Goal: Share content: Share content

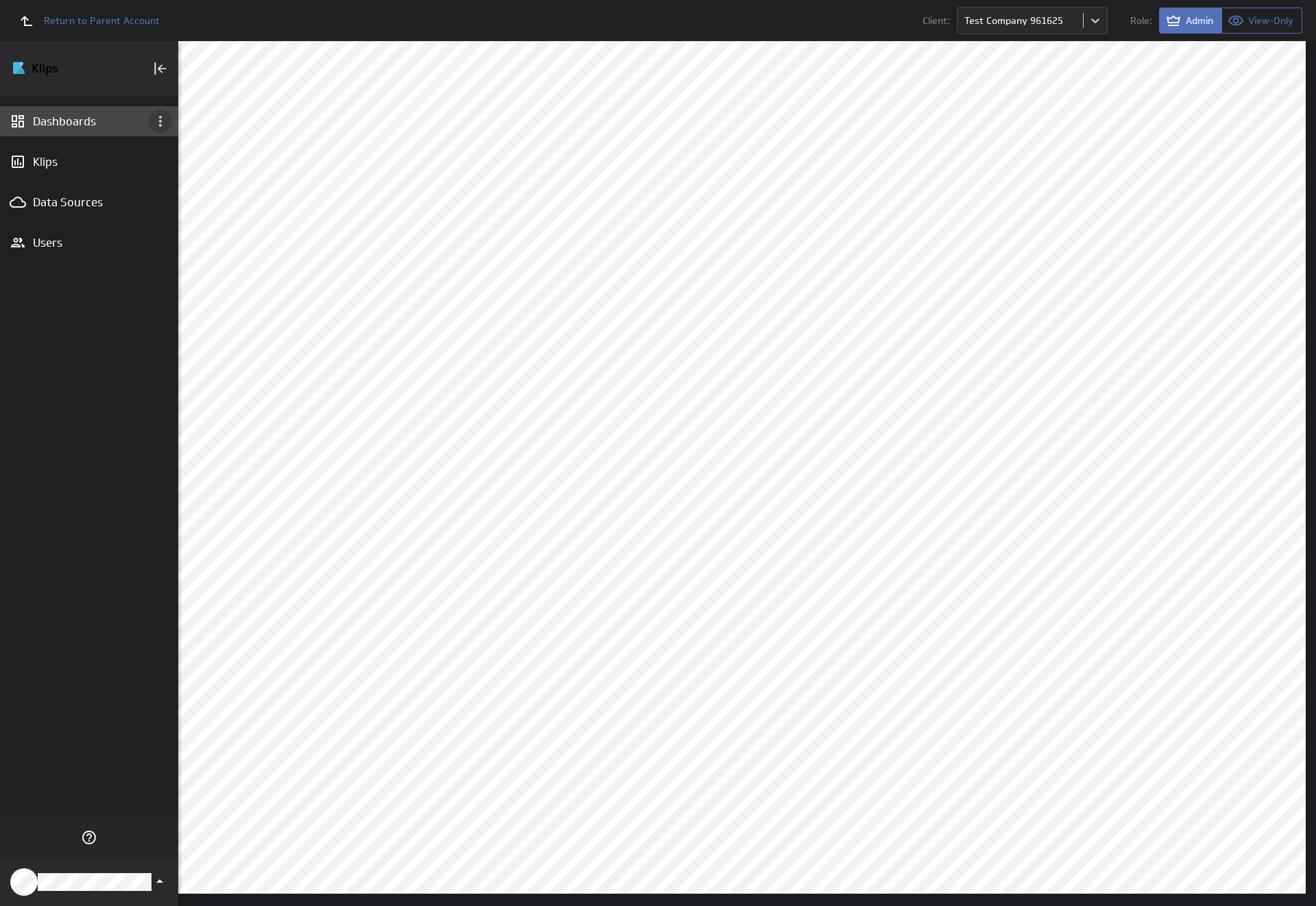
click at [160, 121] on icon "Dashboard menu" at bounding box center [160, 121] width 3 height 11
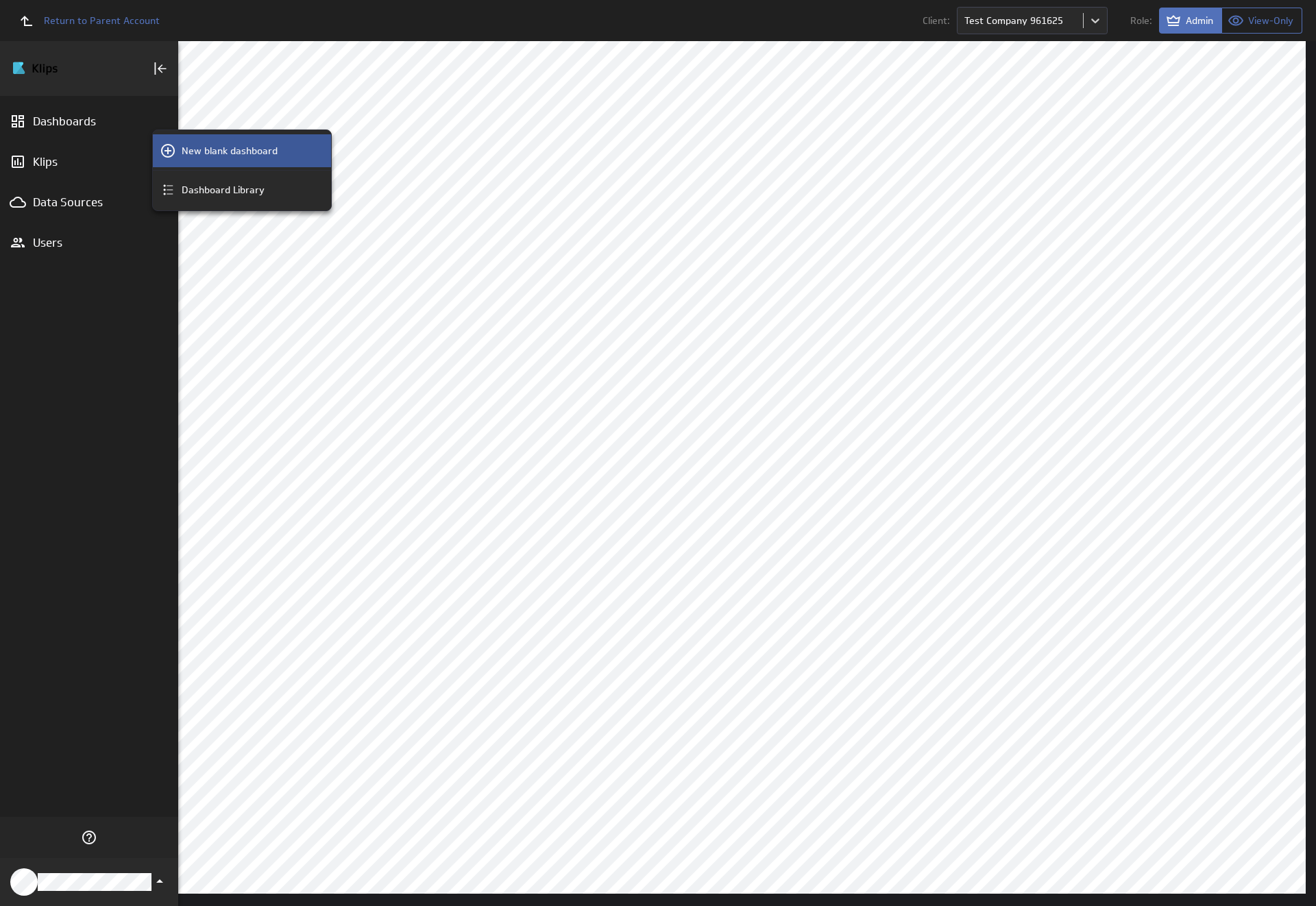
click at [242, 150] on p "New blank dashboard" at bounding box center [229, 150] width 96 height 15
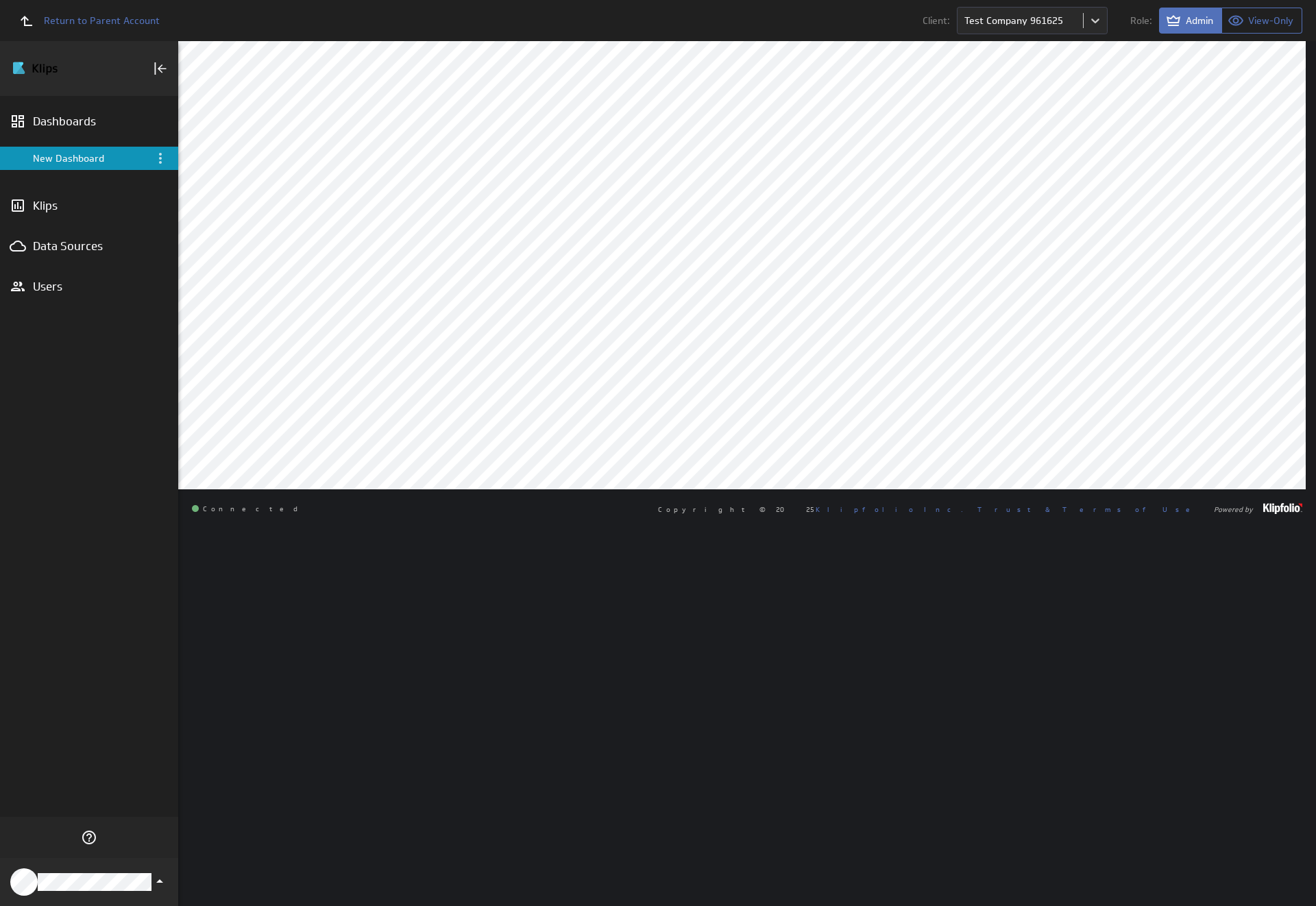
click at [89, 158] on div "New Dashboard" at bounding box center [90, 158] width 114 height 12
click at [160, 158] on icon "Menu" at bounding box center [160, 158] width 3 height 11
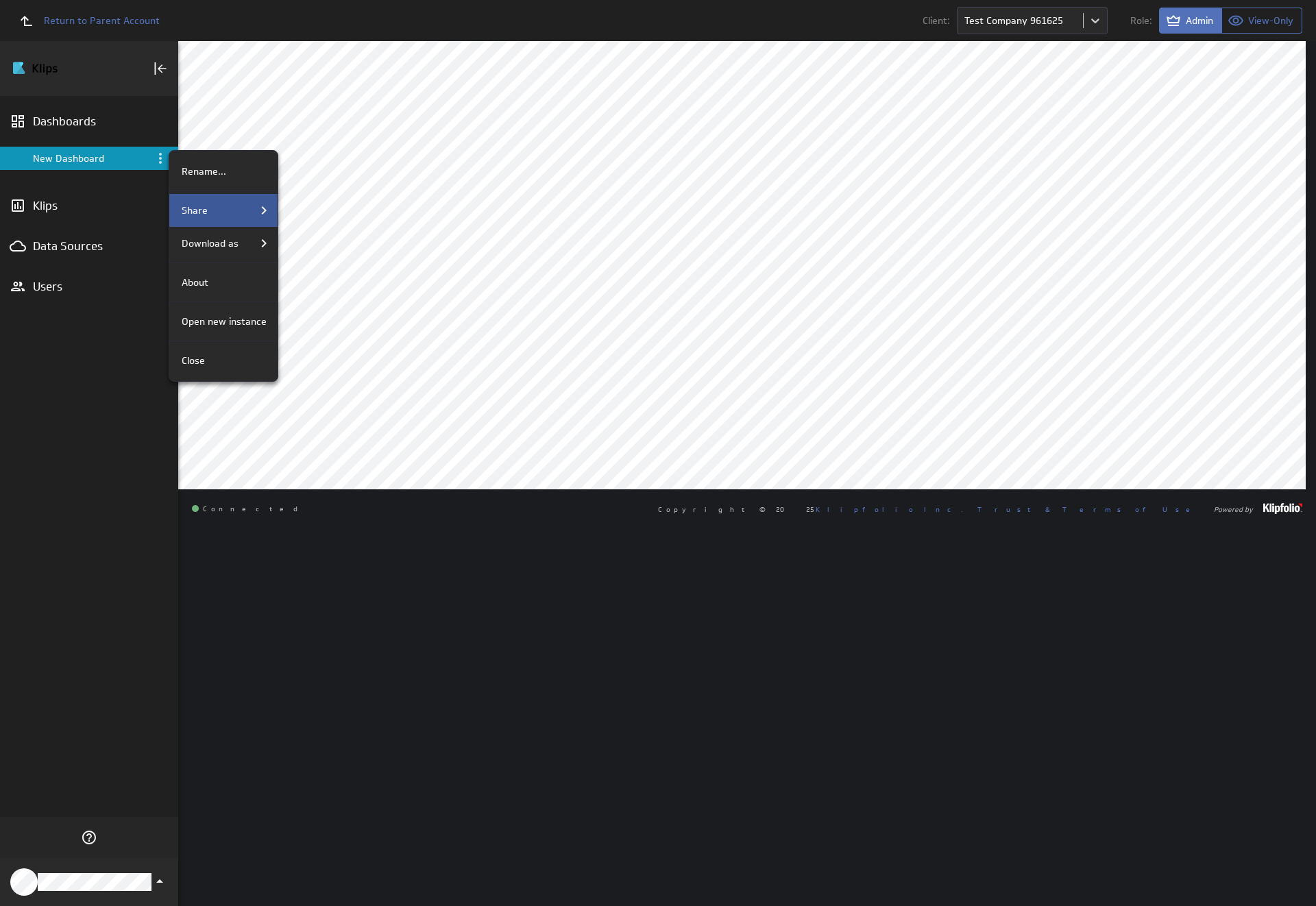
click at [222, 210] on div "Share" at bounding box center [224, 210] width 96 height 16
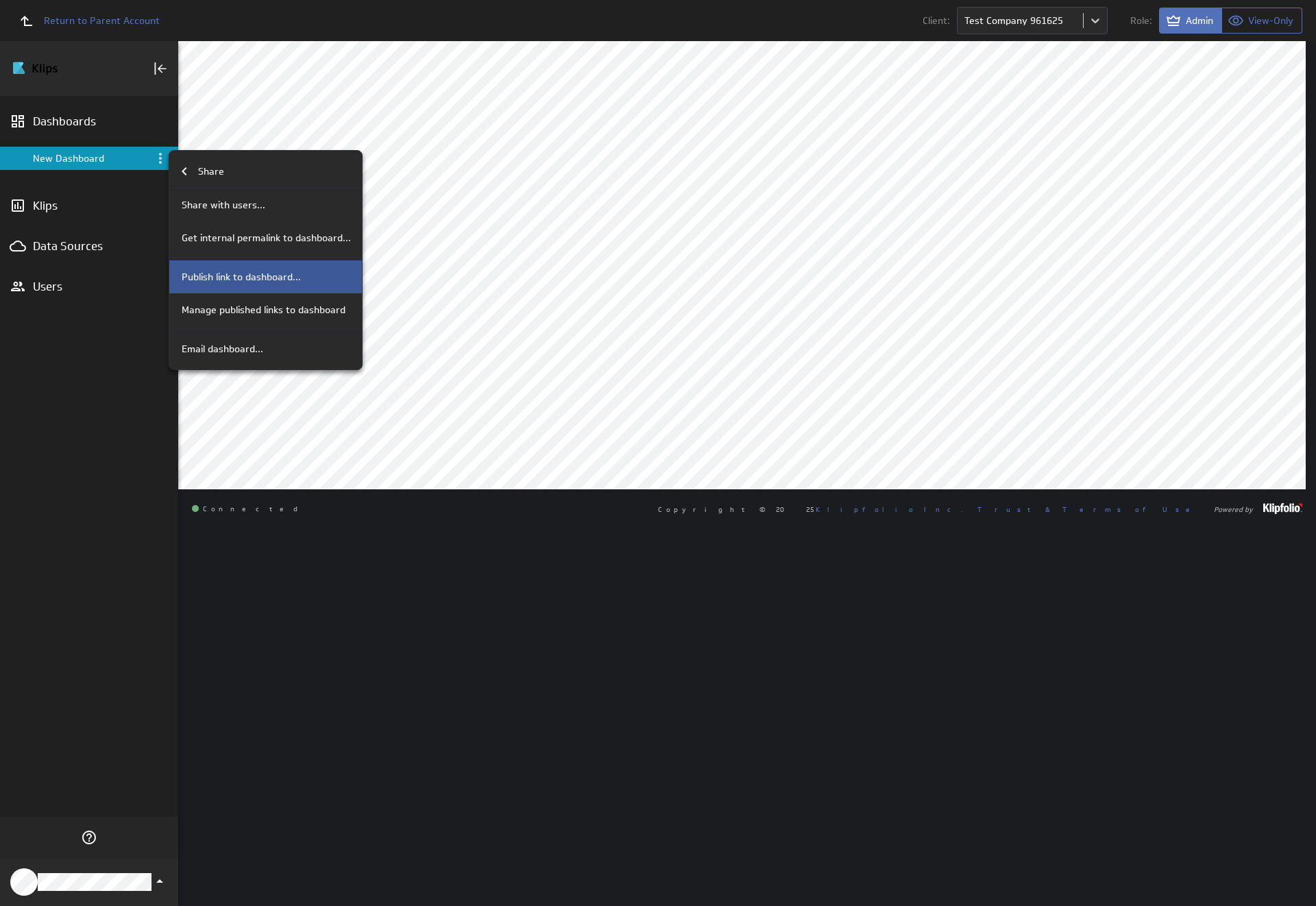
click at [264, 277] on p "Publish link to dashboard..." at bounding box center [241, 277] width 119 height 15
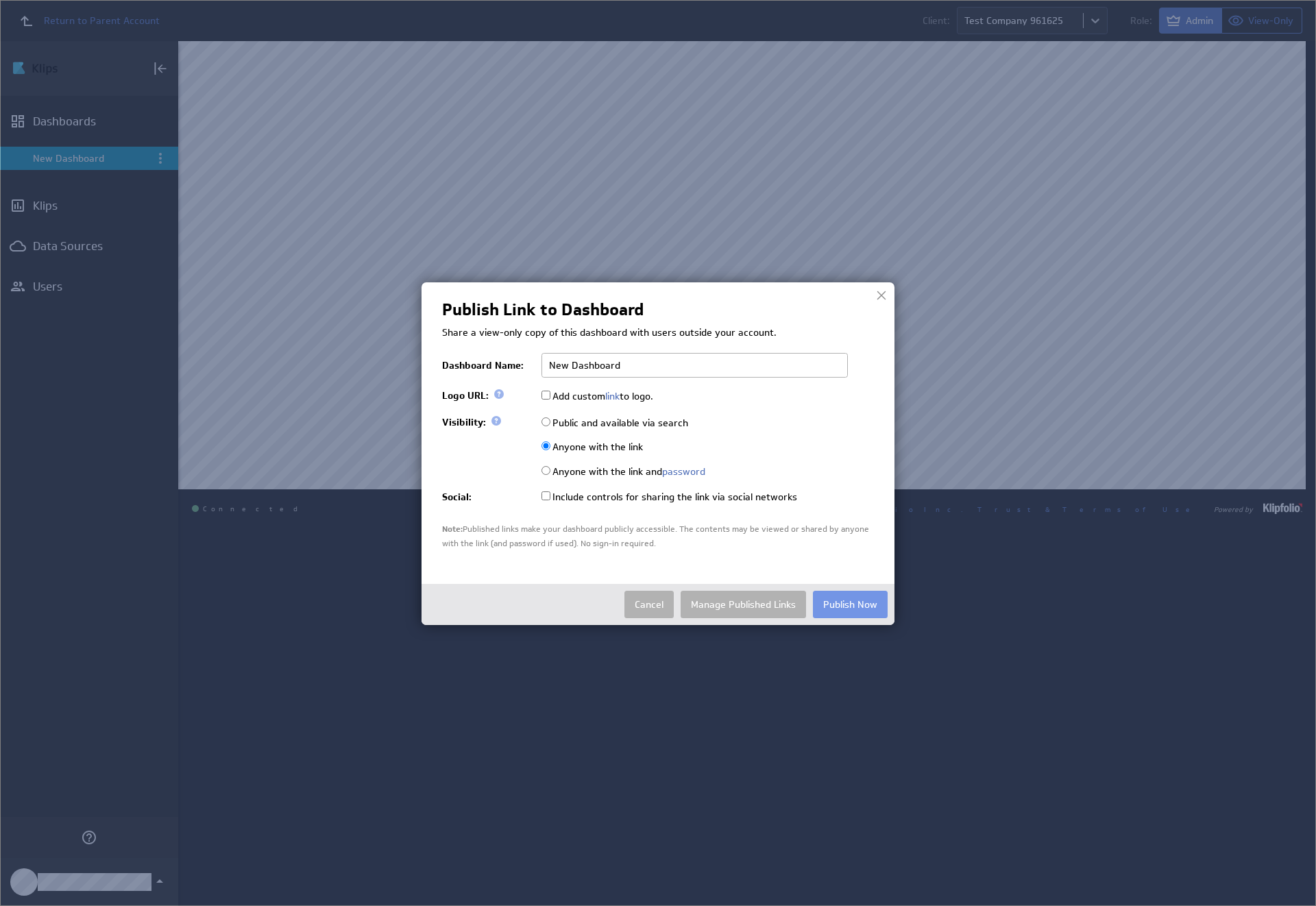
click at [546, 421] on input "Public and available via search" at bounding box center [546, 422] width 9 height 9
radio input "true"
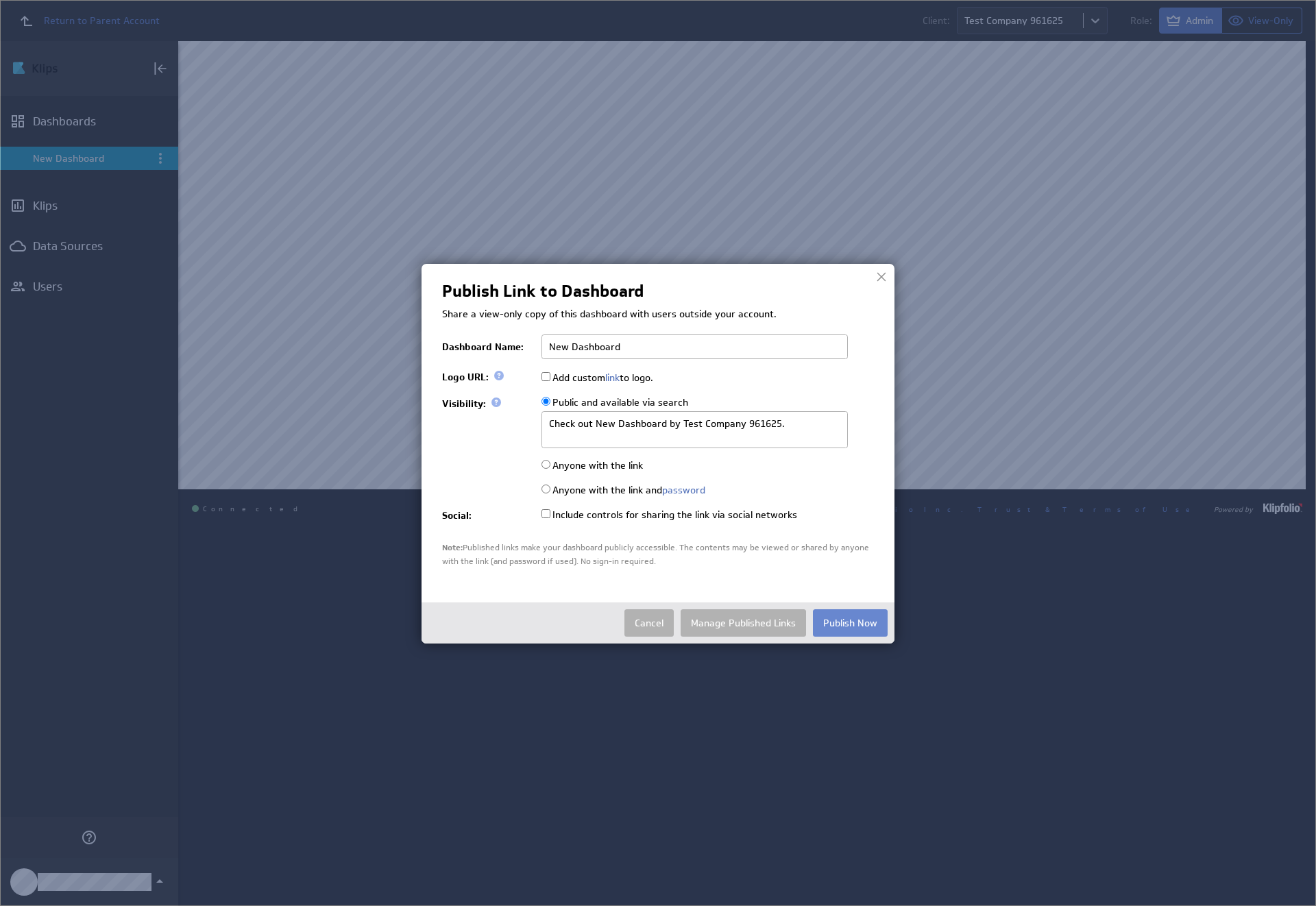
click at [850, 622] on button "Publish Now" at bounding box center [850, 623] width 74 height 28
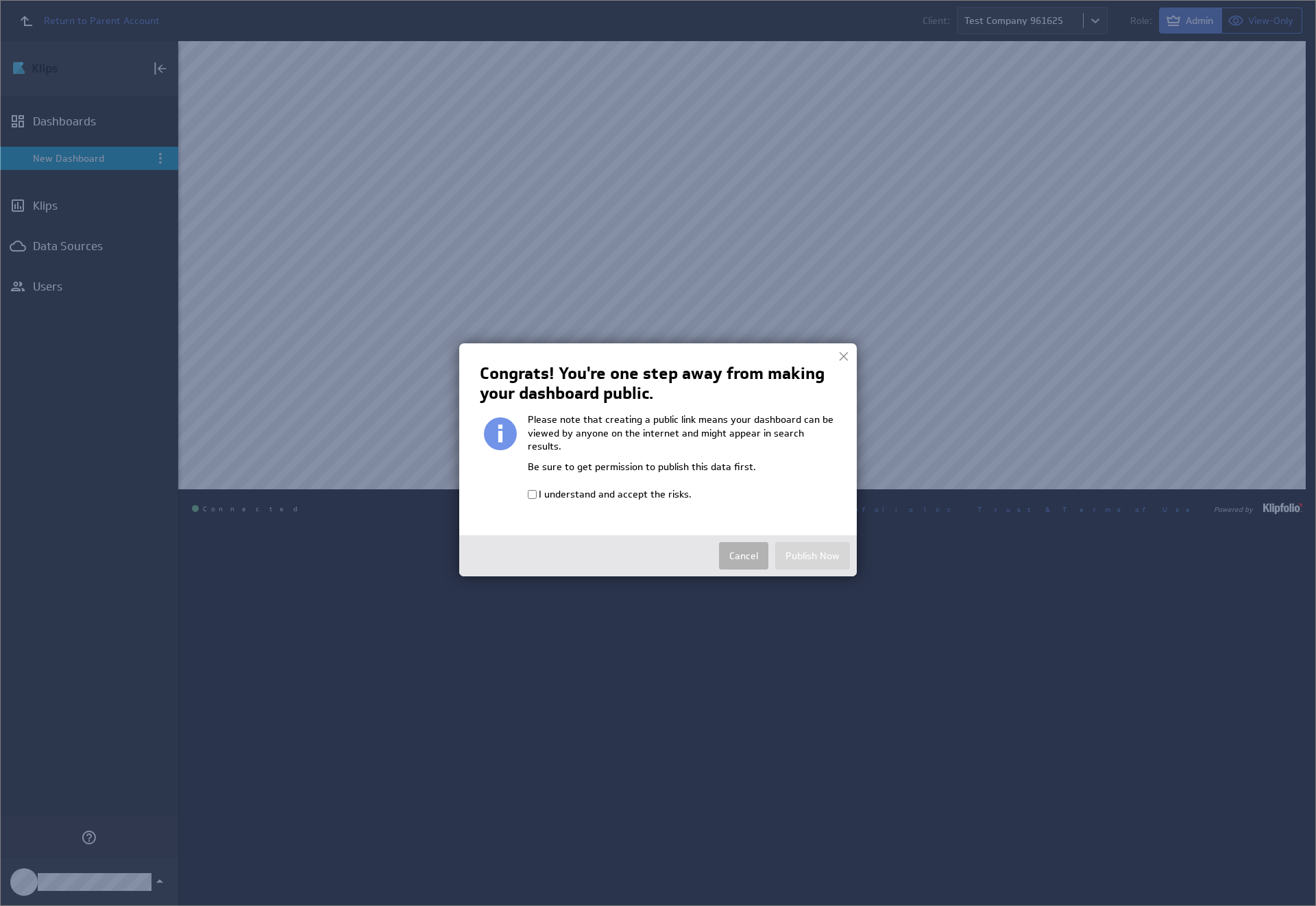
click at [532, 490] on input "I understand and accept the risks." at bounding box center [532, 494] width 9 height 9
checkbox input "true"
click at [812, 542] on button "Publish Now" at bounding box center [812, 556] width 74 height 28
